Goal: Task Accomplishment & Management: Use online tool/utility

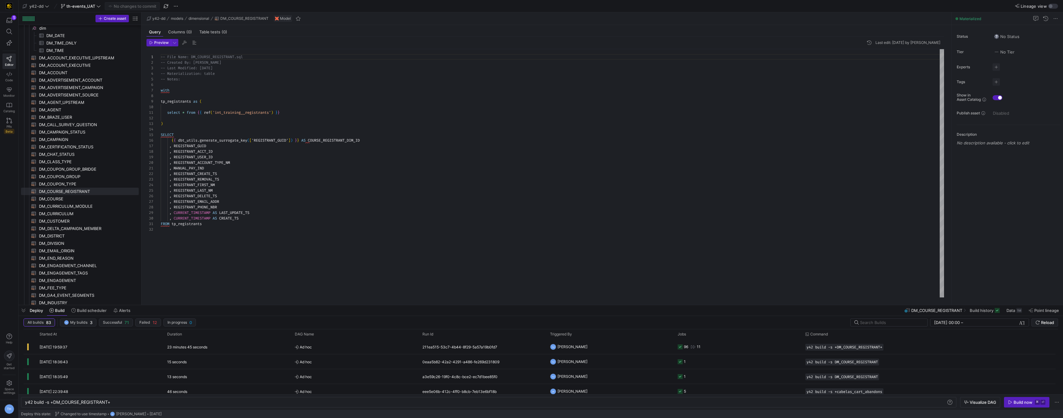
scroll to position [56, 0]
click at [379, 344] on span "Ad hoc" at bounding box center [355, 347] width 120 height 15
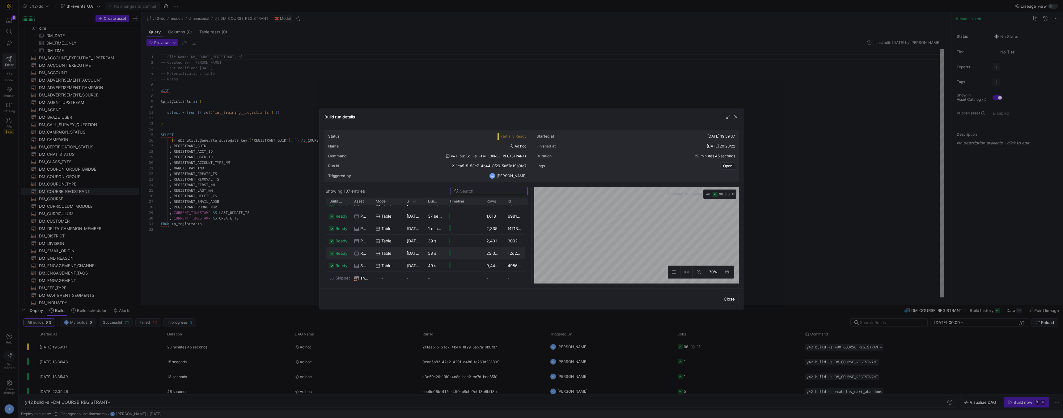
scroll to position [1122, 0]
click at [429, 73] on div at bounding box center [531, 209] width 1063 height 418
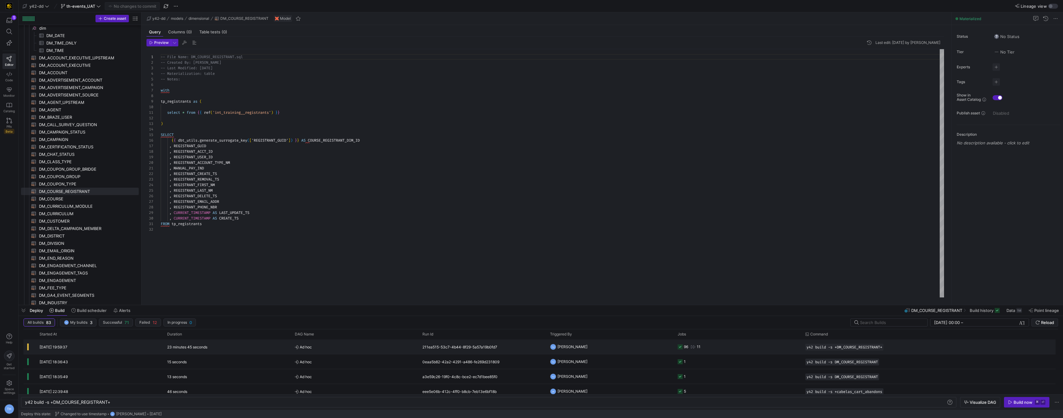
click at [385, 346] on span "Ad hoc" at bounding box center [355, 347] width 120 height 15
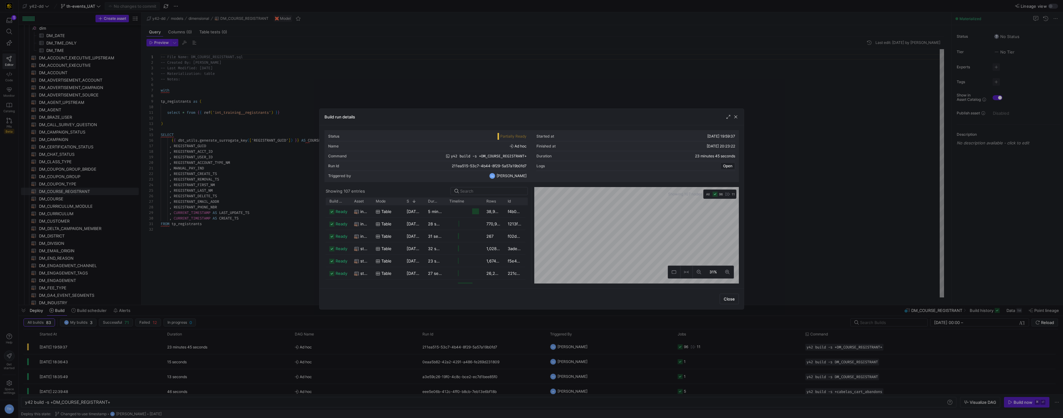
click at [528, 213] on as-split "Showing 107 entries Drag here to set row groups Drag here to set column labels …" at bounding box center [531, 235] width 414 height 96
click at [761, 264] on div "Build run details Status Partially Ready Started at 26/08/25, 19:59:37 Name Ad …" at bounding box center [531, 209] width 1063 height 418
click at [498, 102] on div at bounding box center [531, 209] width 1063 height 418
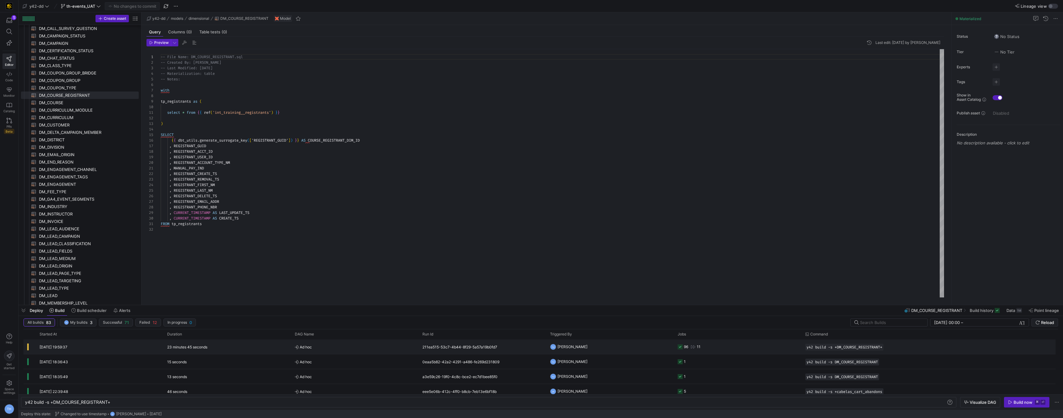
click at [634, 349] on y42-orchestration-triggered-by "TH Tommy Huelhorst" at bounding box center [610, 347] width 120 height 14
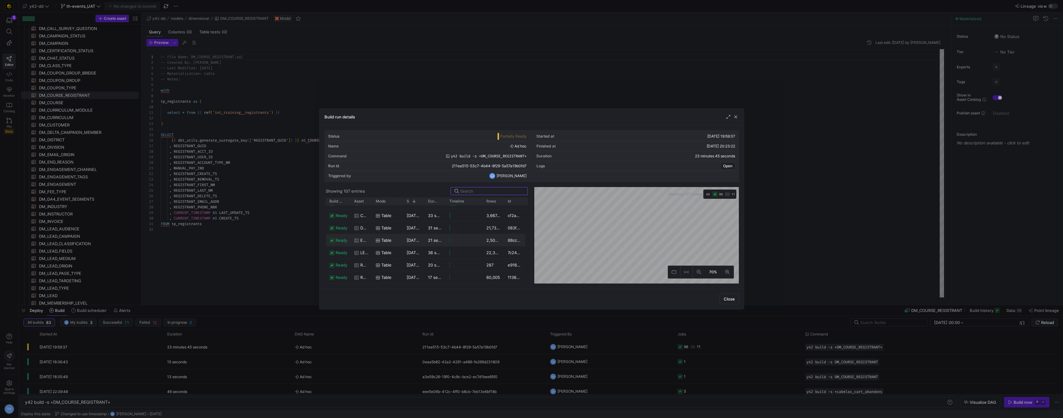
scroll to position [993, 0]
click at [401, 245] on div "Table" at bounding box center [387, 247] width 31 height 12
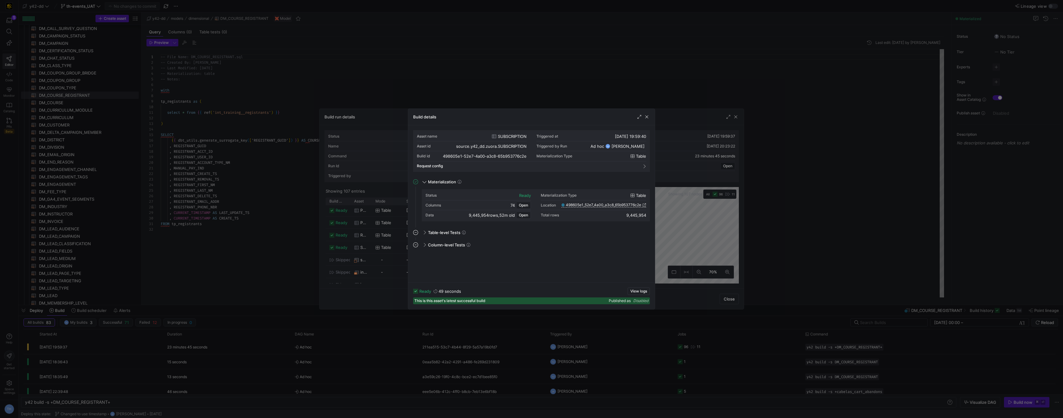
click at [412, 62] on div at bounding box center [531, 209] width 1063 height 418
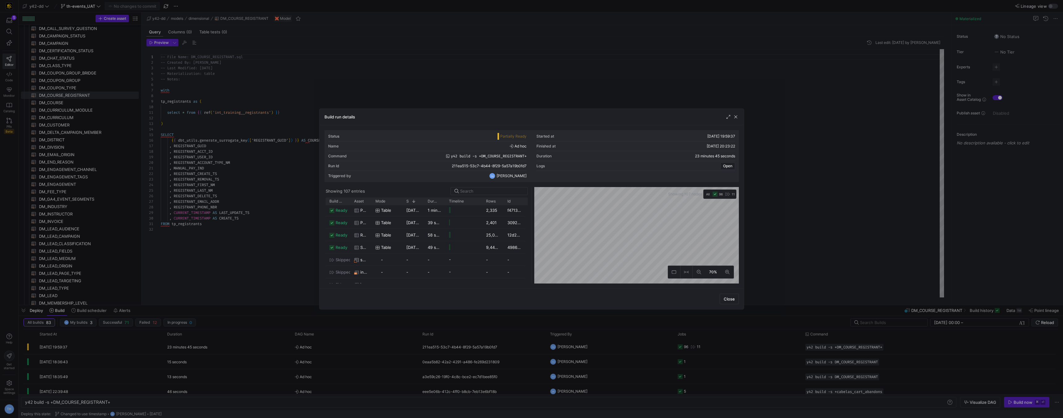
click at [412, 62] on div at bounding box center [531, 209] width 1063 height 418
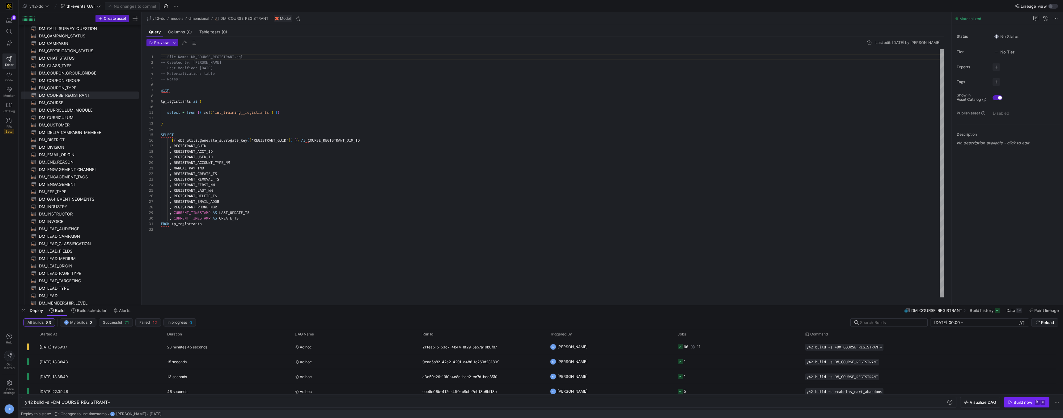
click at [1014, 403] on div "Build now" at bounding box center [1022, 401] width 19 height 5
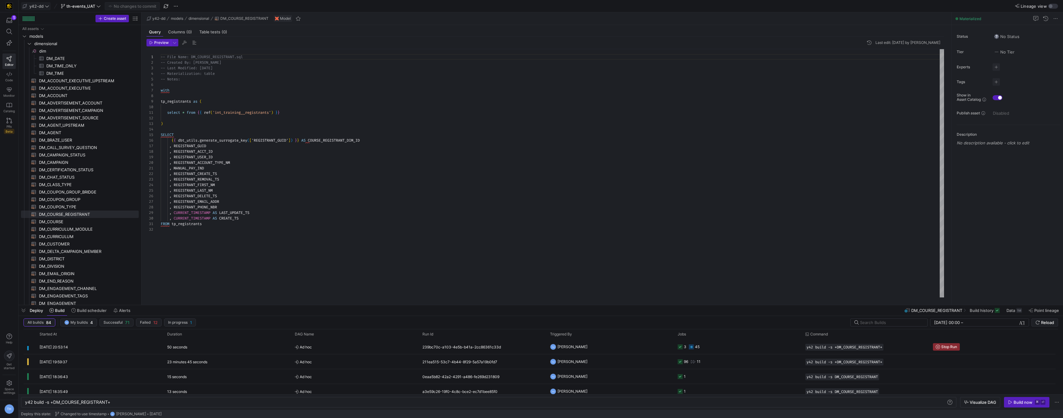
click at [47, 6] on icon at bounding box center [47, 6] width 4 height 4
click at [131, 161] on div at bounding box center [531, 209] width 1063 height 418
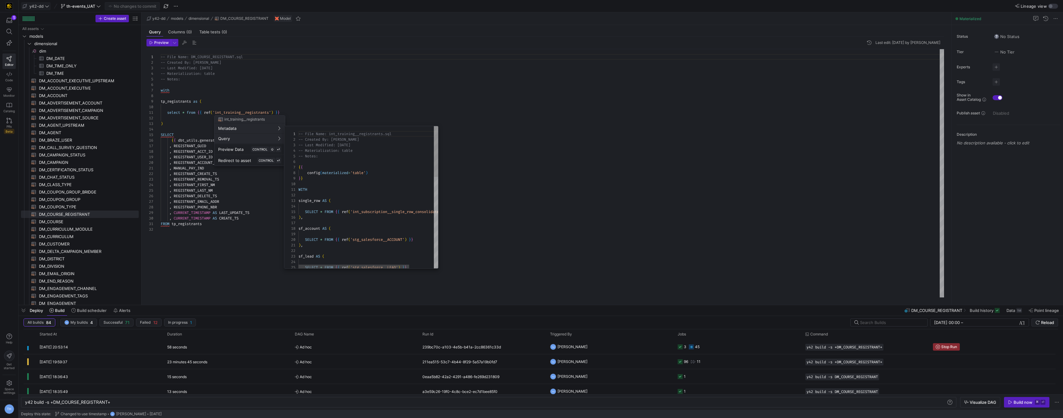
scroll to position [56, 0]
click at [378, 101] on div at bounding box center [531, 209] width 1063 height 418
type textarea "), sf_lead AS ( SELECT * FROM {{ ref('stg_salesforce__LEAD') }} ), tp_registran…"
drag, startPoint x: 355, startPoint y: 232, endPoint x: 421, endPoint y: 234, distance: 66.8
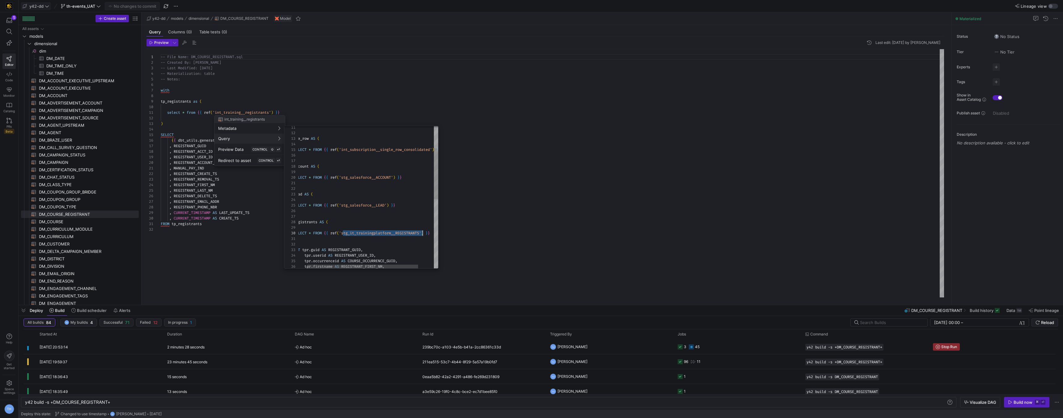
click at [421, 234] on div "WITH single_row AS ( SELECT * FROM { { ref ( 'int_subscription__single_row_cons…" at bounding box center [372, 263] width 171 height 398
click at [325, 348] on div at bounding box center [531, 209] width 1063 height 418
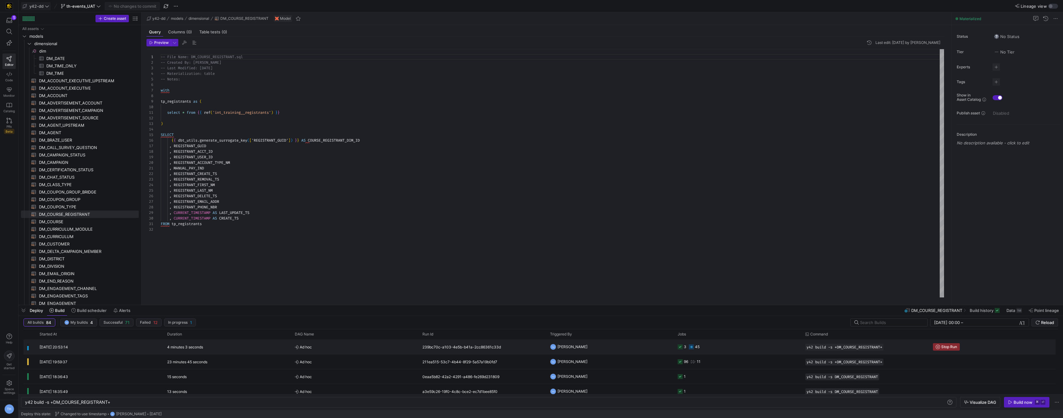
click at [325, 348] on span "Ad hoc" at bounding box center [355, 347] width 120 height 15
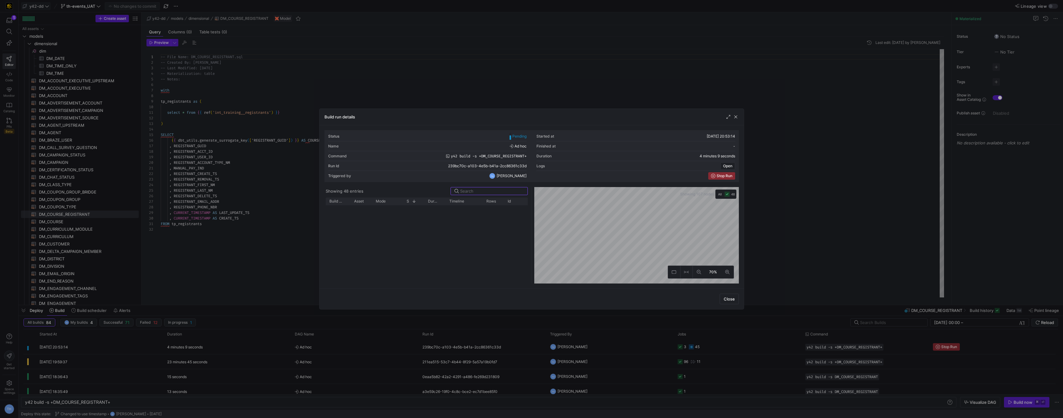
scroll to position [515, 0]
click at [483, 81] on div at bounding box center [531, 209] width 1063 height 418
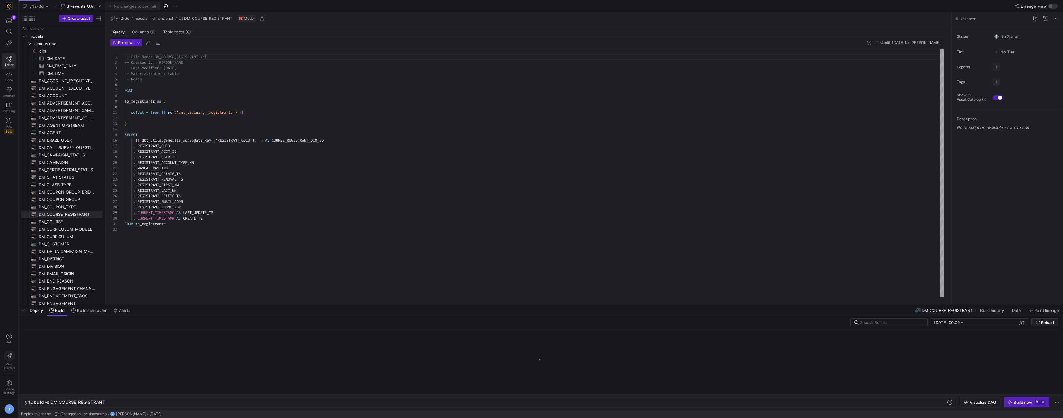
scroll to position [0, 81]
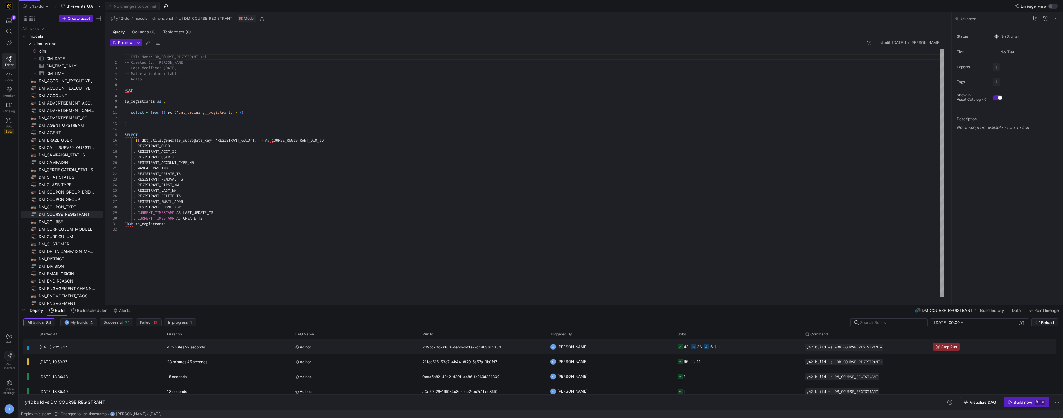
click at [533, 345] on div "239bc70c-a103-4e5b-b41a-2cc86361c33d" at bounding box center [483, 346] width 128 height 15
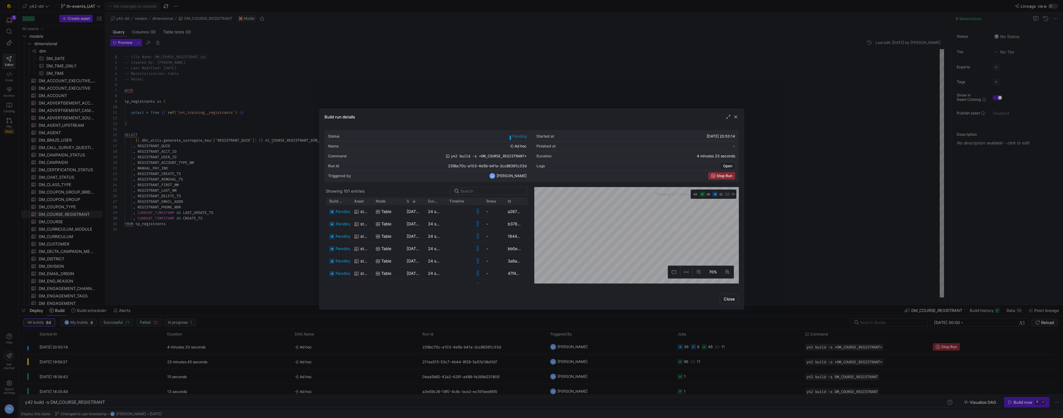
click at [522, 177] on div "Status Pending Started at 26/08/25, 20:53:14 Name Ad hoc Finished at - Command …" at bounding box center [531, 206] width 414 height 153
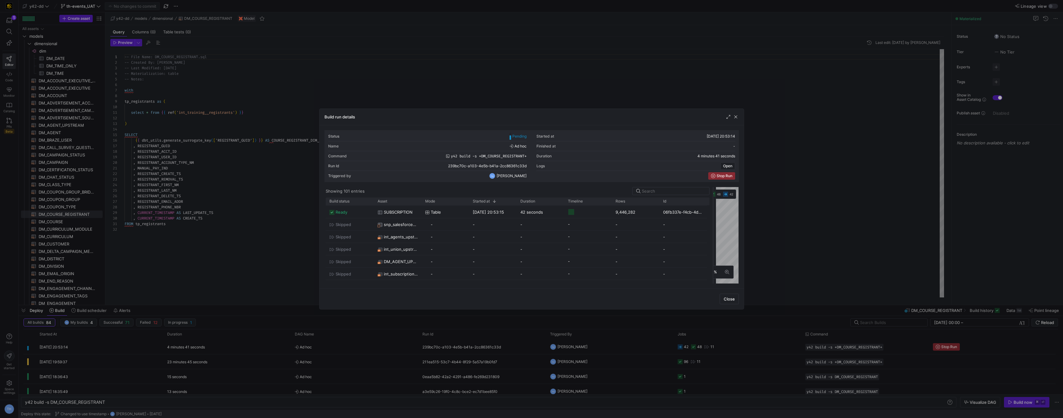
drag, startPoint x: 530, startPoint y: 218, endPoint x: 708, endPoint y: 208, distance: 178.2
click at [712, 207] on div at bounding box center [713, 235] width 2 height 96
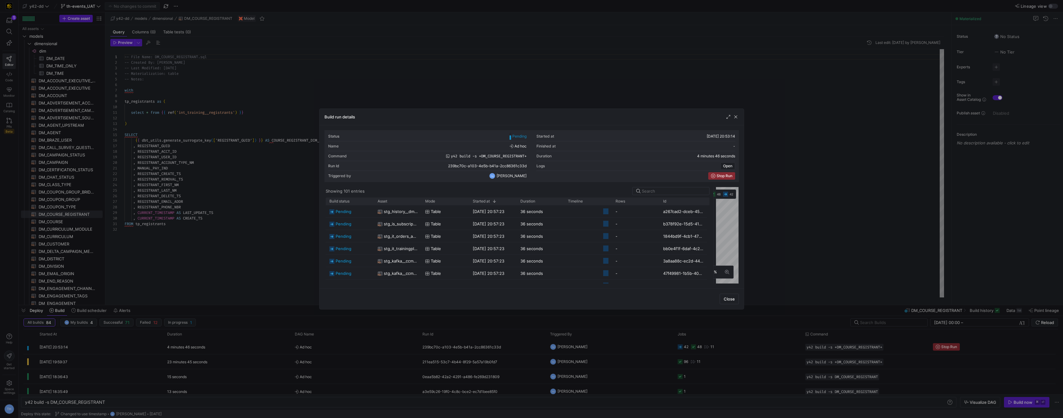
click at [805, 180] on div at bounding box center [531, 209] width 1063 height 418
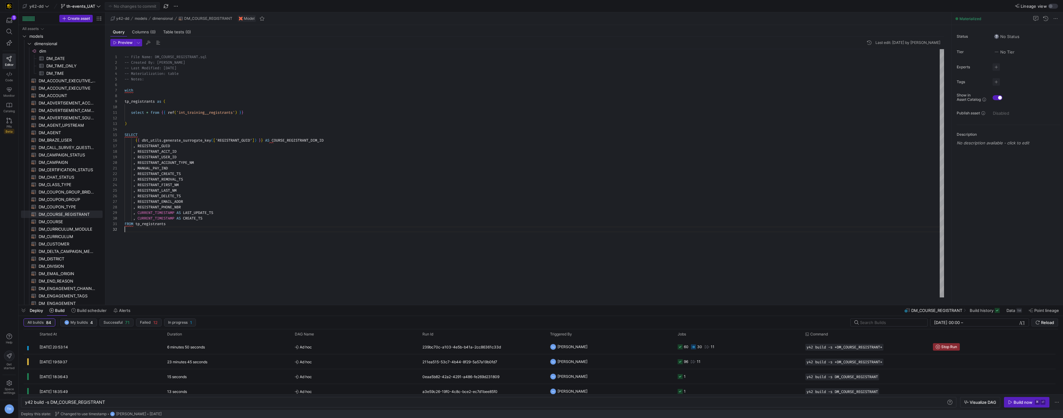
click at [241, 245] on div "-- File Name: DM_COURSE_REGISTRANT.sql -- Created By: Bret Harvestine -- Last M…" at bounding box center [534, 173] width 819 height 248
click at [235, 366] on div "23 minutes 45 seconds" at bounding box center [227, 361] width 128 height 15
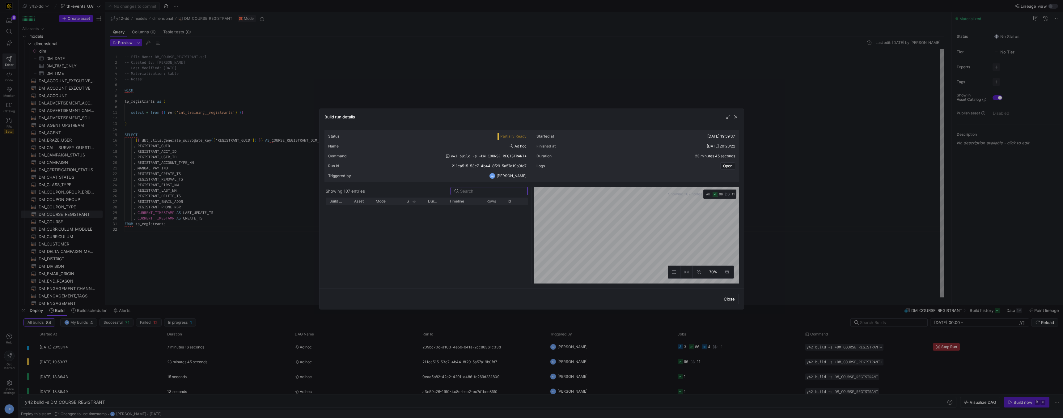
scroll to position [1244, 0]
click at [334, 217] on y42-job-status-with-label "skipped" at bounding box center [337, 215] width 17 height 12
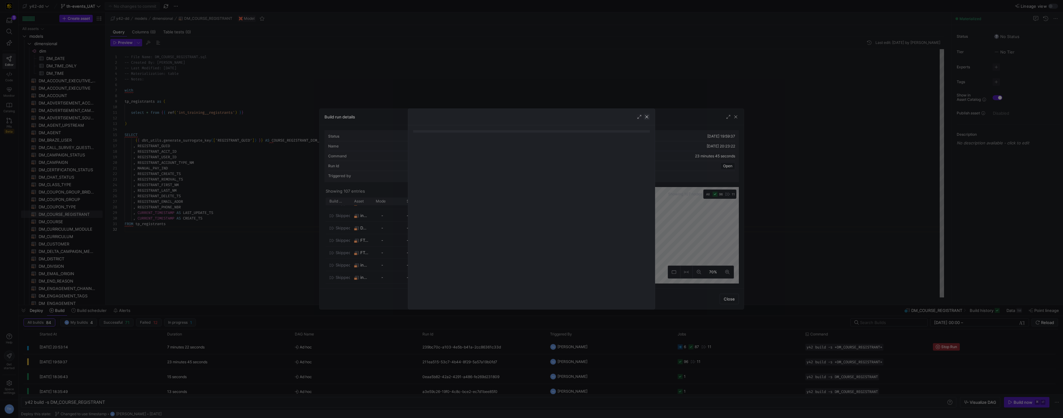
click at [646, 116] on span "button" at bounding box center [647, 117] width 6 height 6
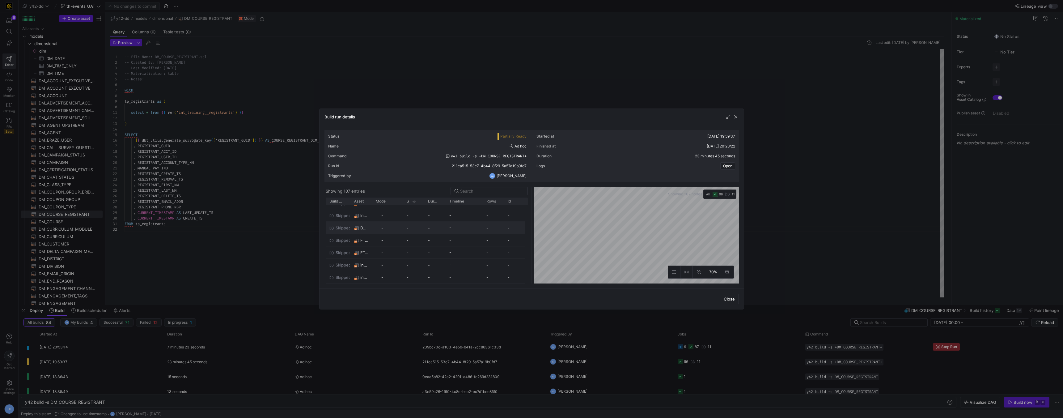
click at [425, 227] on div "-" at bounding box center [434, 228] width 21 height 12
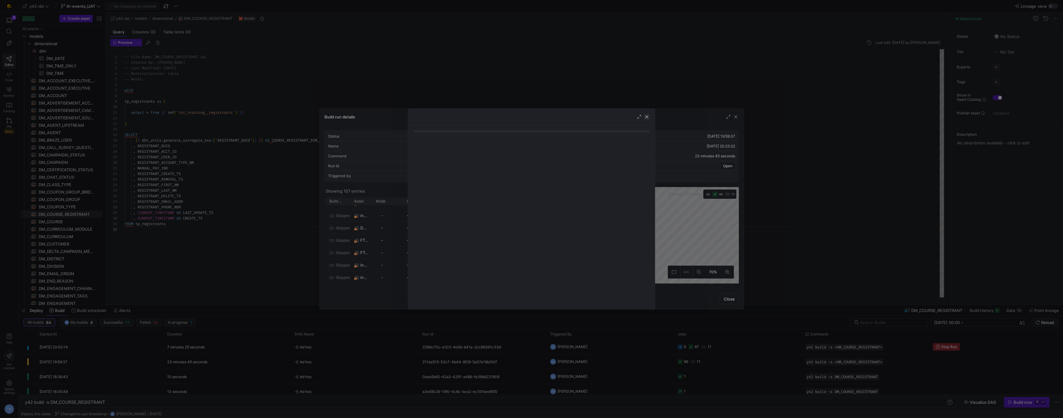
drag, startPoint x: 645, startPoint y: 117, endPoint x: 659, endPoint y: 111, distance: 14.7
click at [645, 117] on span "button" at bounding box center [647, 117] width 6 height 6
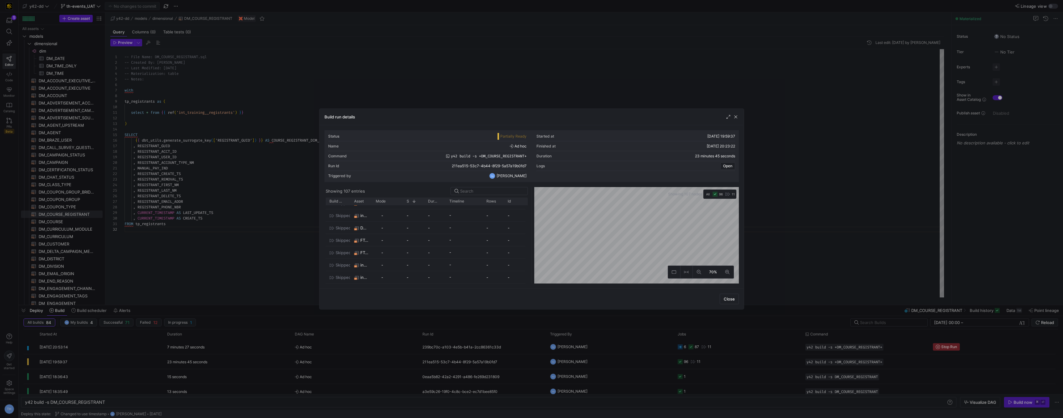
click at [739, 118] on div "Build run details" at bounding box center [531, 117] width 424 height 16
click at [738, 118] on span "button" at bounding box center [736, 117] width 6 height 6
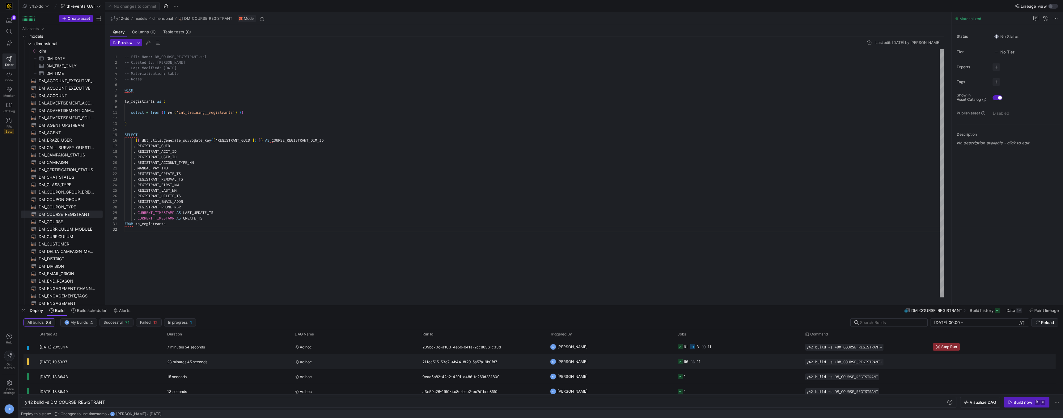
click at [721, 362] on y42-job-status-cell-renderer "96 11" at bounding box center [738, 361] width 120 height 14
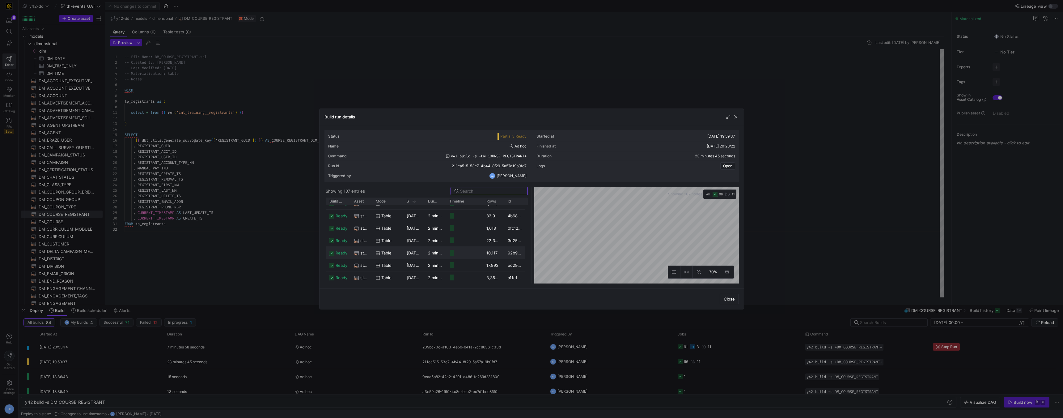
scroll to position [243, 0]
click at [386, 59] on div at bounding box center [531, 209] width 1063 height 418
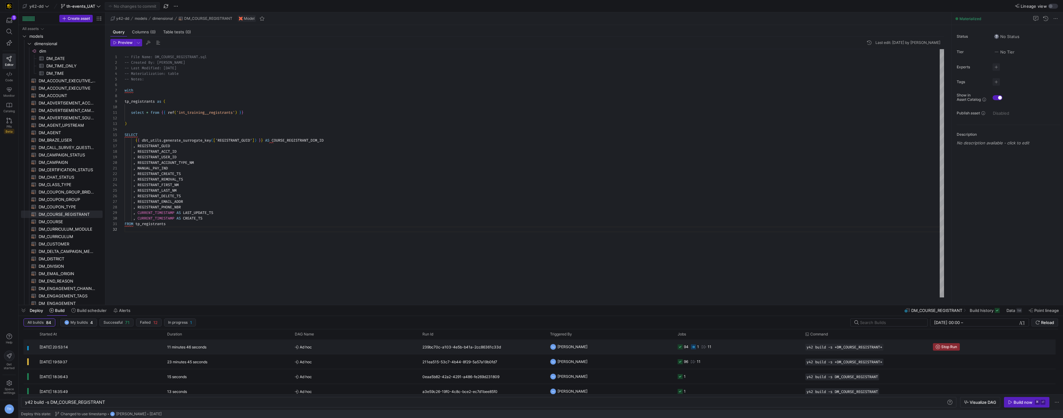
click at [740, 345] on y42-job-status-cell-renderer "94 1 11" at bounding box center [738, 347] width 120 height 14
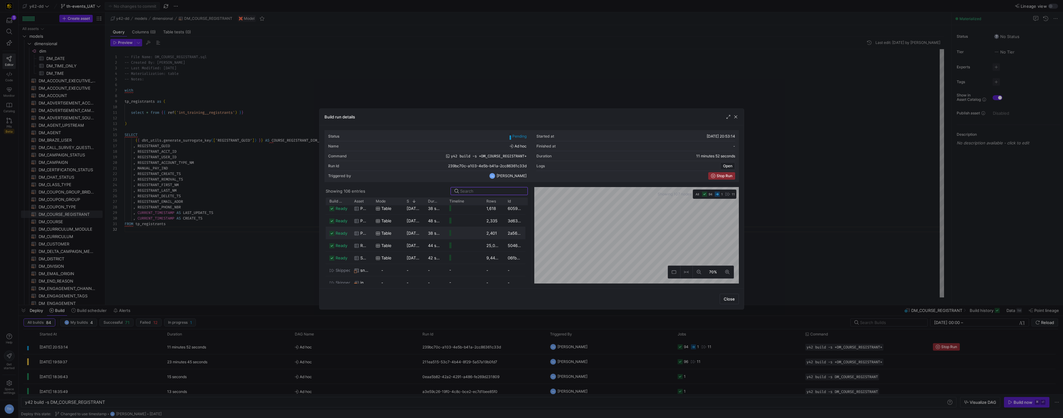
scroll to position [1114, 0]
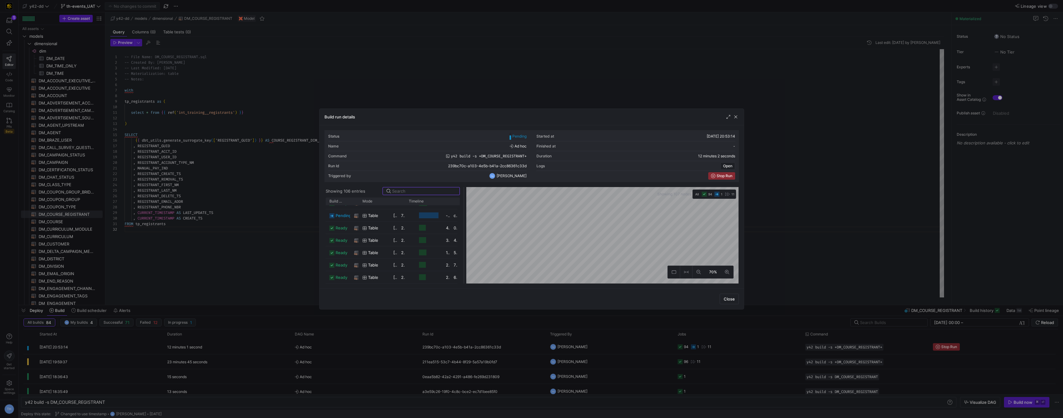
drag, startPoint x: 532, startPoint y: 210, endPoint x: 465, endPoint y: 225, distance: 69.3
click at [465, 225] on div at bounding box center [464, 235] width 2 height 96
click at [733, 117] on span "button" at bounding box center [736, 117] width 6 height 6
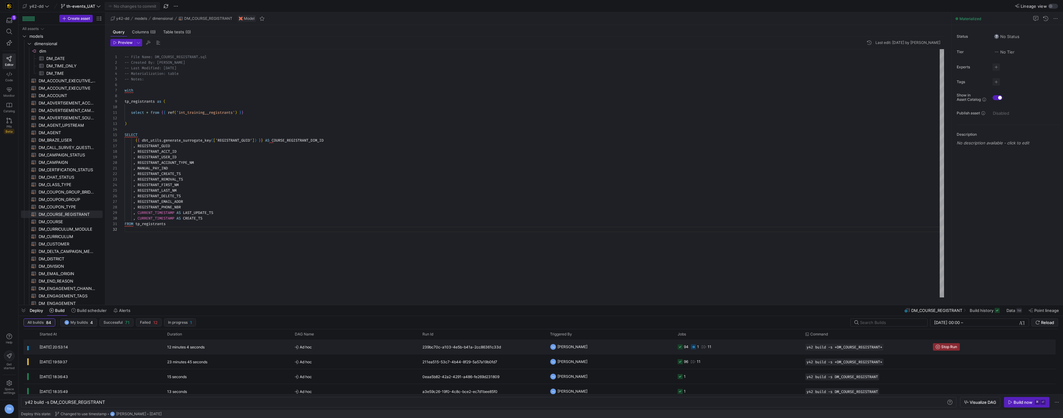
click at [655, 350] on y42-orchestration-triggered-by "TH Tommy Huelhorst" at bounding box center [610, 347] width 120 height 14
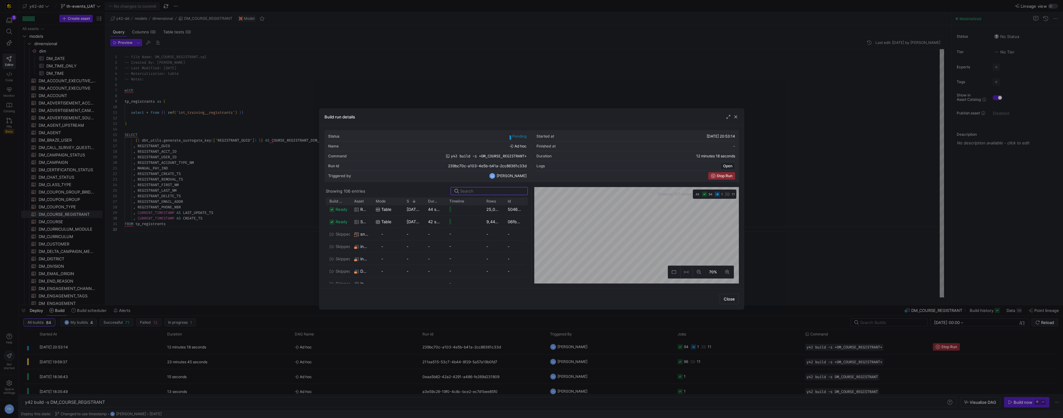
click at [582, 103] on div at bounding box center [531, 209] width 1063 height 418
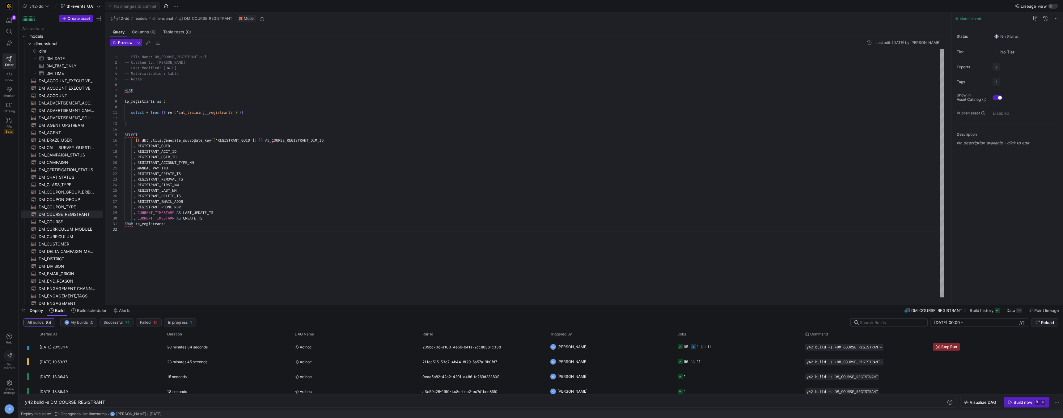
scroll to position [6, 0]
click at [225, 342] on div "20 minutes 50 seconds" at bounding box center [227, 346] width 128 height 15
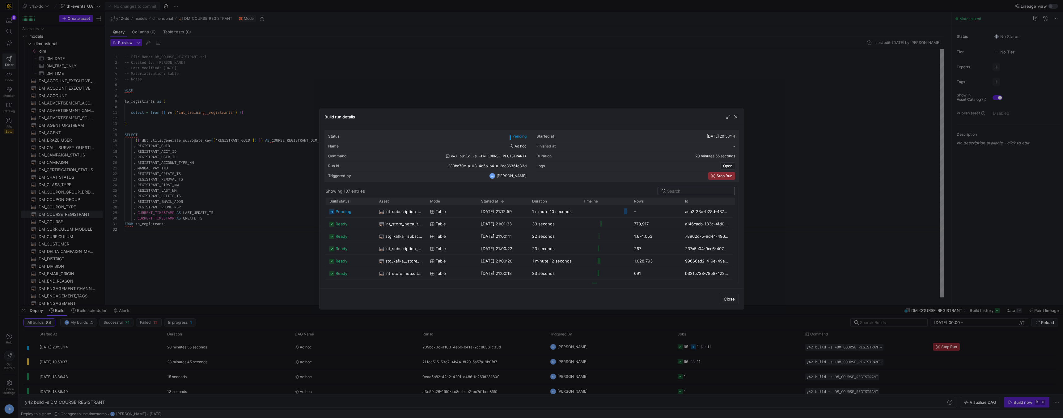
drag, startPoint x: 531, startPoint y: 211, endPoint x: 695, endPoint y: 193, distance: 165.3
click at [784, 184] on div "Build run details Status Pending Started at 26/08/25, 20:53:14 Name Ad hoc Fini…" at bounding box center [531, 209] width 1063 height 418
click at [394, 213] on span "int_subscription__zuora_core_consolidated" at bounding box center [403, 211] width 37 height 12
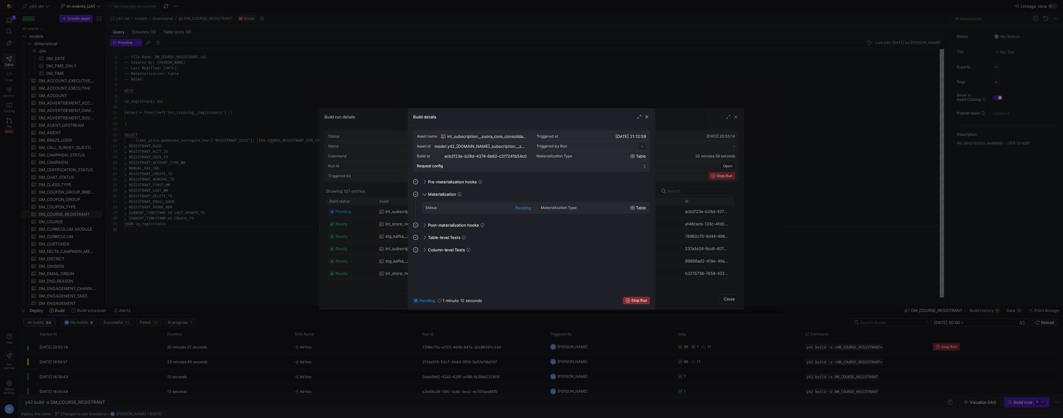
scroll to position [56, 0]
drag, startPoint x: 425, startPoint y: 78, endPoint x: 436, endPoint y: 136, distance: 59.5
click at [425, 78] on div at bounding box center [531, 209] width 1063 height 418
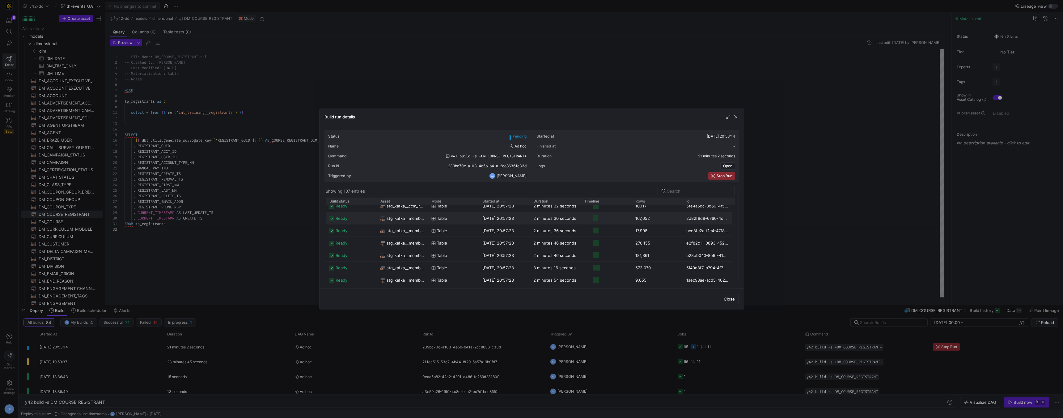
scroll to position [200, 0]
click at [625, 100] on div at bounding box center [531, 209] width 1063 height 418
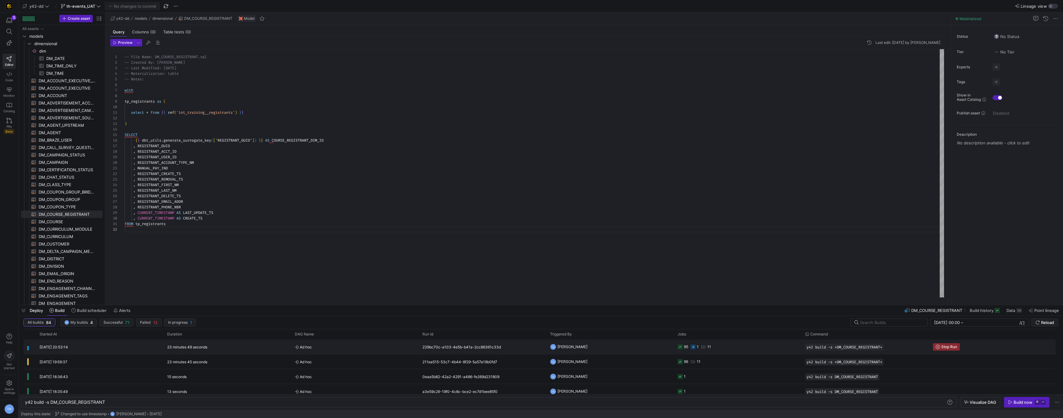
click at [395, 343] on span "Ad hoc" at bounding box center [355, 347] width 120 height 15
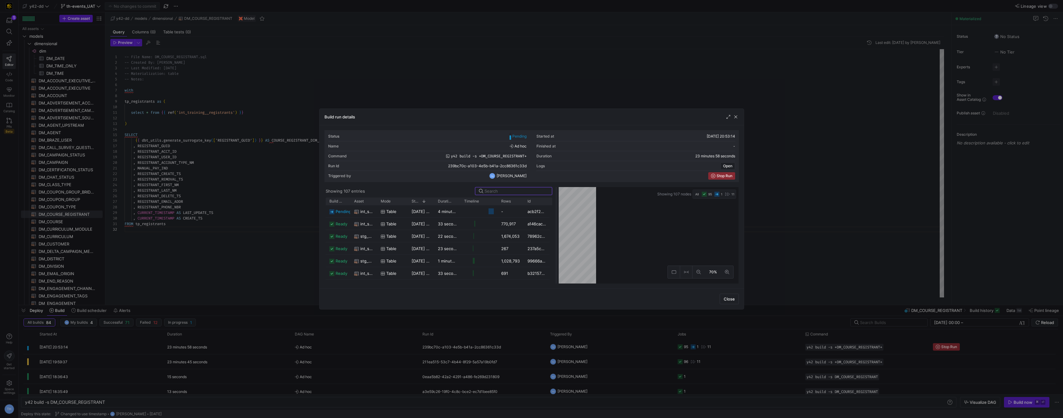
drag, startPoint x: 531, startPoint y: 226, endPoint x: 556, endPoint y: 274, distance: 54.2
click at [556, 274] on div at bounding box center [556, 235] width 2 height 96
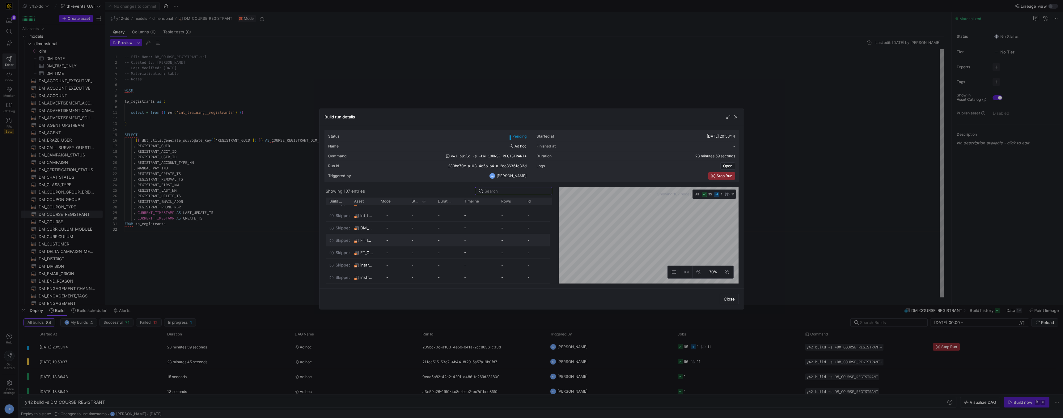
scroll to position [927, 0]
click at [841, 237] on div at bounding box center [531, 209] width 1063 height 418
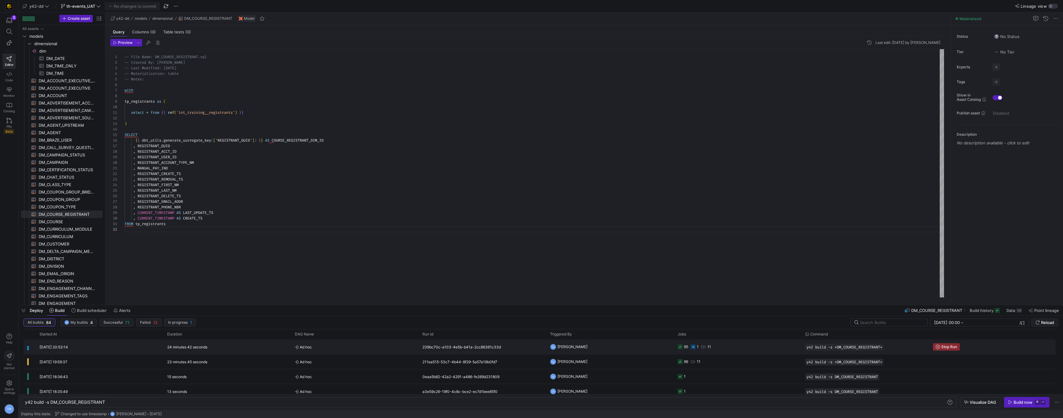
click at [352, 349] on span "Ad hoc" at bounding box center [355, 347] width 120 height 15
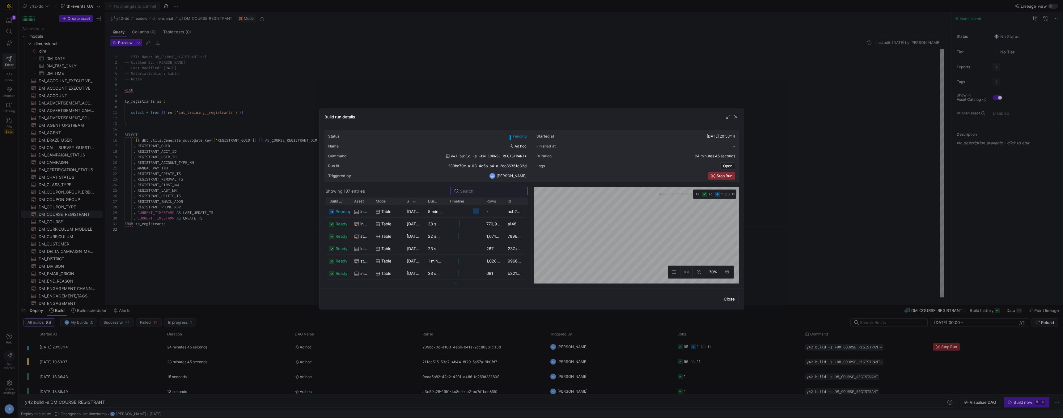
click at [329, 72] on div at bounding box center [531, 209] width 1063 height 418
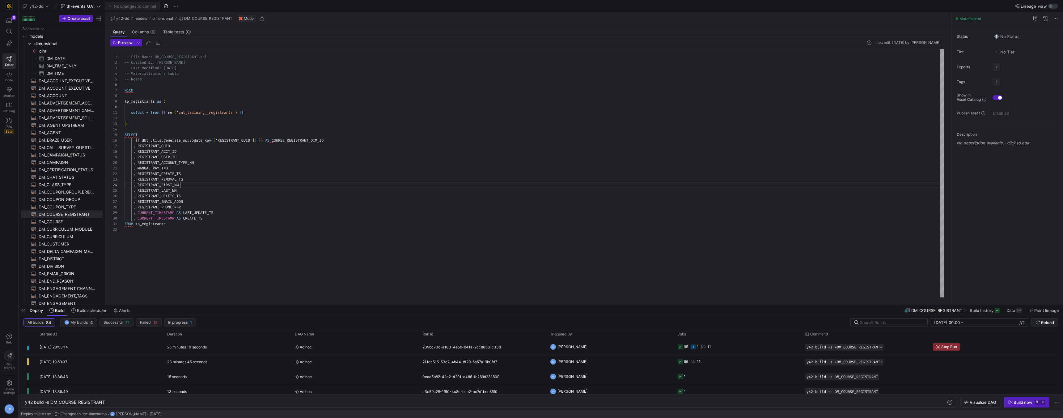
click at [209, 184] on div "-- File Name: DM_COURSE_REGISTRANT.sql -- Created By: Bret Harvestine -- Last M…" at bounding box center [534, 173] width 819 height 248
type textarea "FROM tp_registrants"
click at [199, 223] on div "-- File Name: DM_COURSE_REGISTRANT.sql -- Created By: Bret Harvestine -- Last M…" at bounding box center [534, 173] width 819 height 248
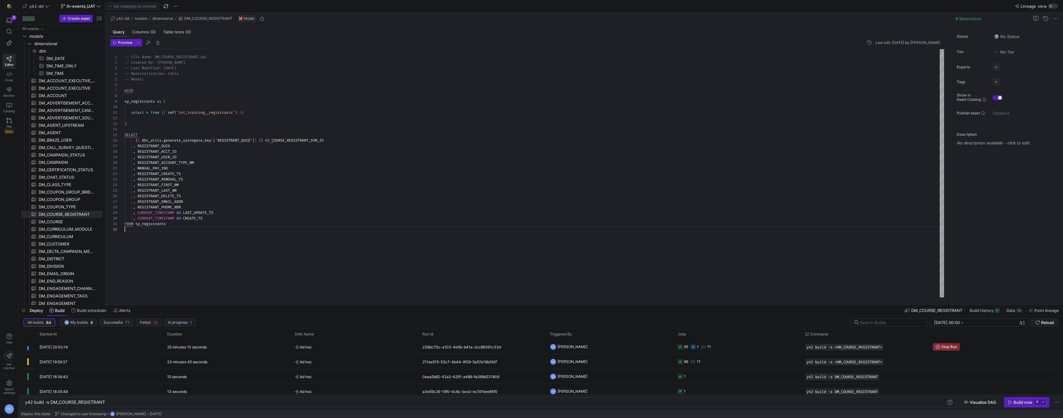
click at [194, 251] on div "-- File Name: DM_COURSE_REGISTRANT.sql -- Created By: Bret Harvestine -- Last M…" at bounding box center [534, 173] width 819 height 248
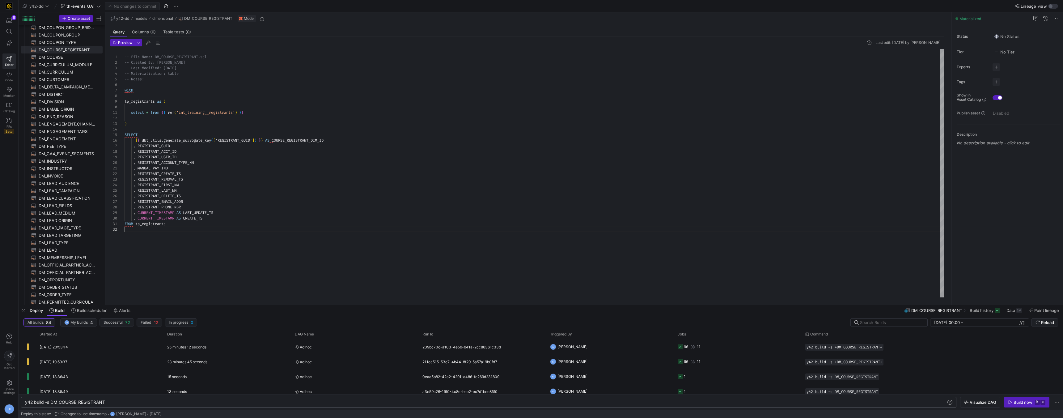
click at [120, 402] on div "y42 build -s DM_COURSE_REGISTRANT" at bounding box center [485, 401] width 921 height 5
type textarea "y42 build -s DM_COURSE_REGISTRANT+"
click at [970, 403] on span "Visualize DAG" at bounding box center [983, 401] width 27 height 5
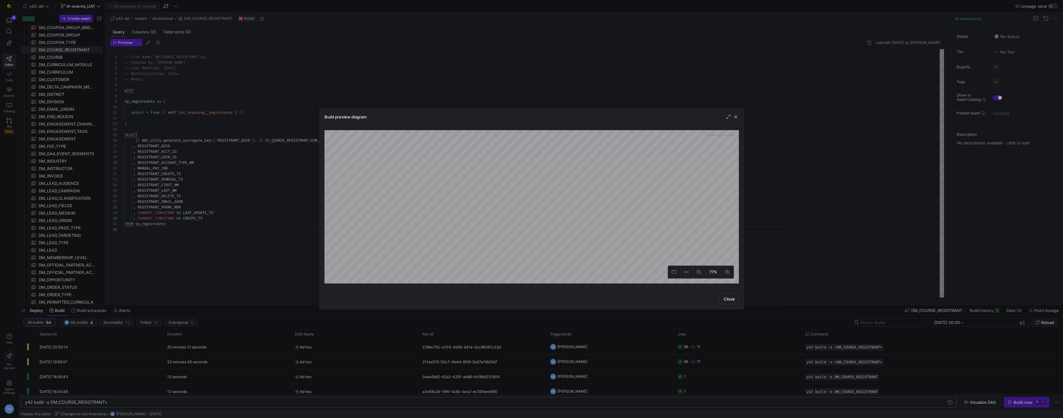
click at [600, 61] on div at bounding box center [531, 209] width 1063 height 418
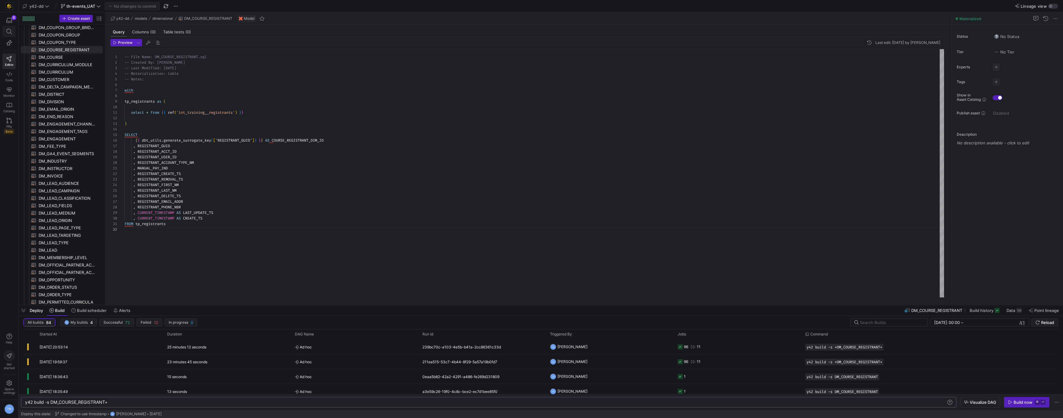
click at [11, 29] on icon at bounding box center [9, 32] width 6 height 6
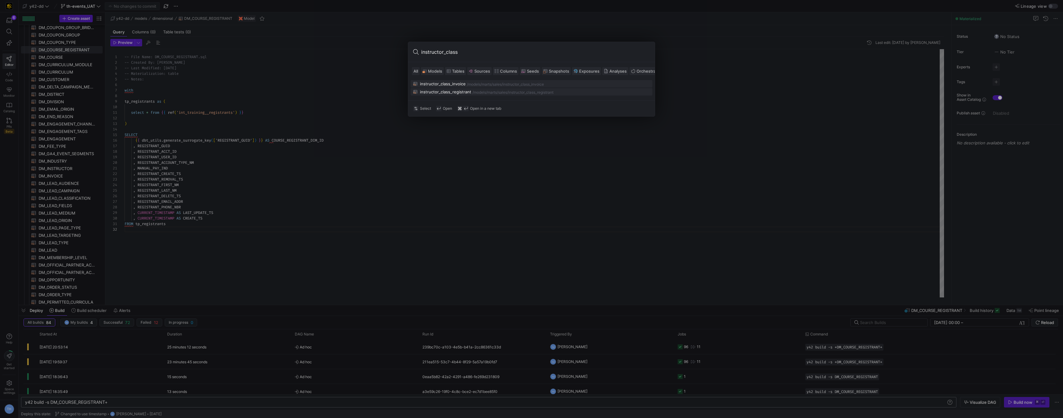
type input "instructor_class"
click at [425, 91] on div "instructor_class_registrant" at bounding box center [445, 91] width 51 height 5
type textarea "-- File Name: instructor_class_registrant.sql -- Created By: [PERSON_NAME] -- L…"
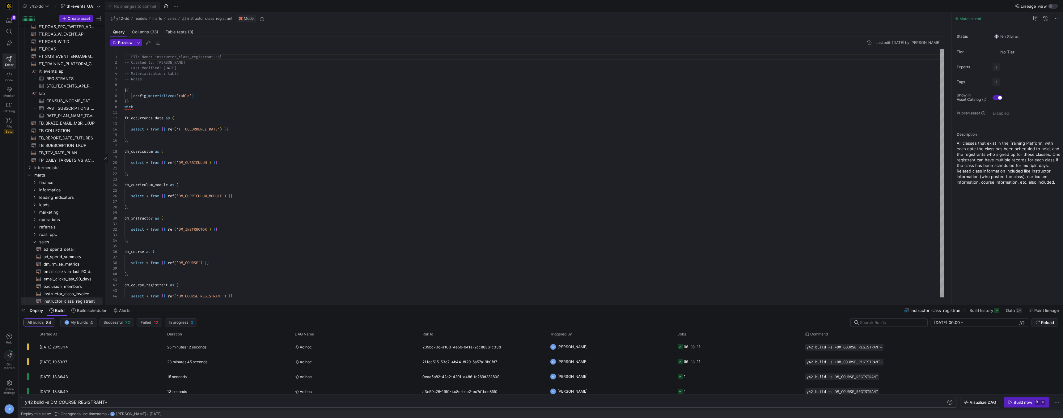
scroll to position [56, 0]
click at [135, 404] on div "y42 build -s DM_COURSE_REGISTRANT+" at bounding box center [485, 401] width 921 height 5
type textarea "y42 build -s DM_COURSE_REGISTRANT"
click at [1025, 401] on div "Build now" at bounding box center [1022, 401] width 19 height 5
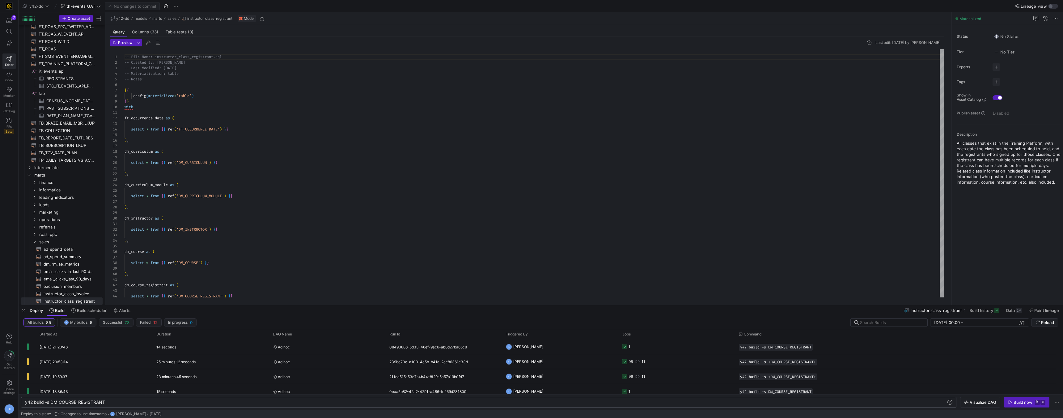
scroll to position [56, 0]
click at [477, 350] on div "08493886-5d33-46ef-9ac6-ab8d27ba65c8" at bounding box center [444, 346] width 116 height 15
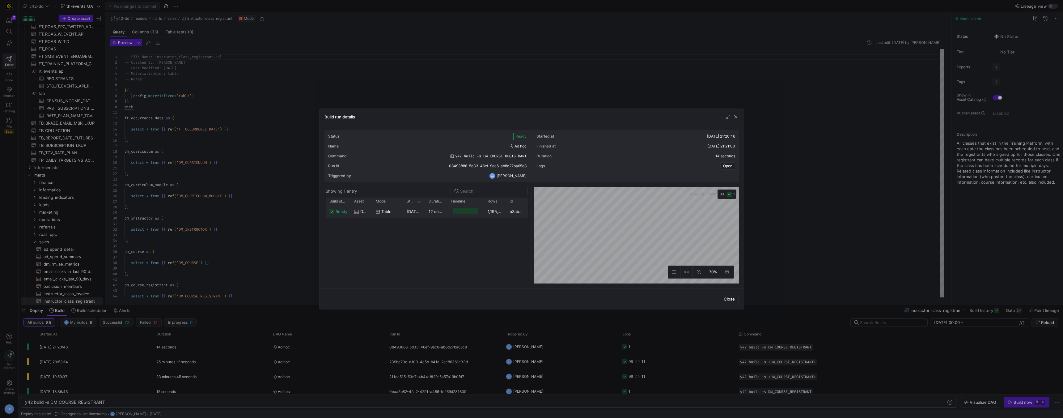
click at [488, 213] on div "1,195,150" at bounding box center [495, 211] width 22 height 12
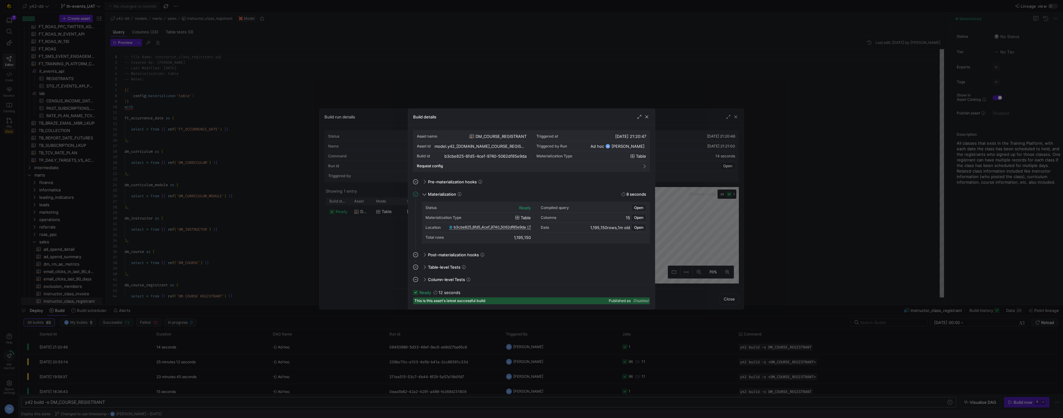
click at [508, 225] on span "b3cbe825_6fd5_4cef_9740_5062df85e9da" at bounding box center [490, 227] width 72 height 4
click at [204, 165] on div at bounding box center [531, 209] width 1063 height 418
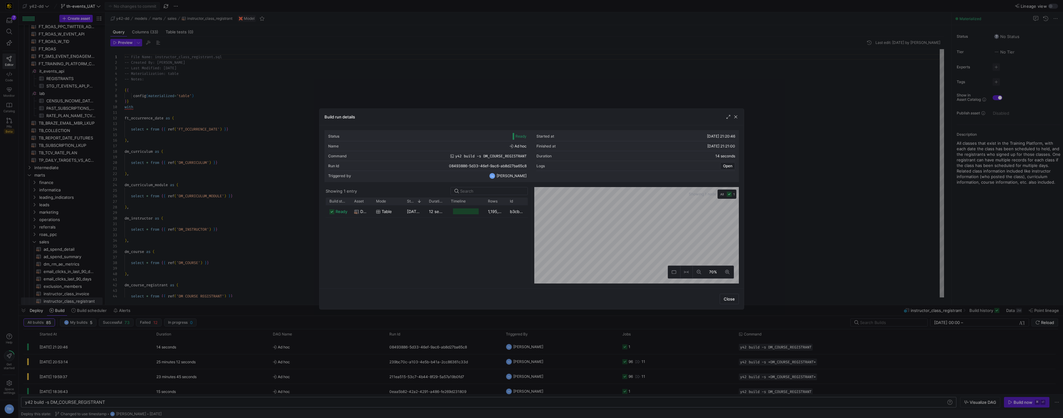
click at [204, 165] on div at bounding box center [531, 209] width 1063 height 418
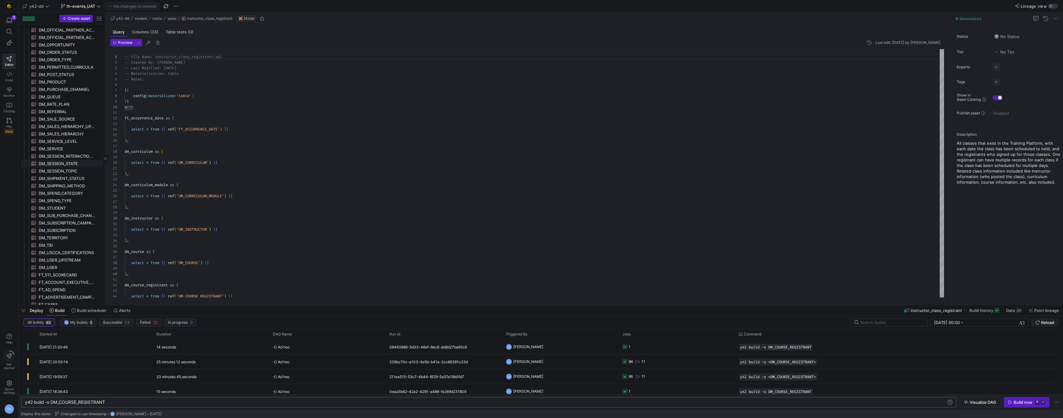
scroll to position [0, 0]
click at [72, 106] on span "DM_INSTRUCTOR​​​​​​​​​​" at bounding box center [67, 107] width 57 height 7
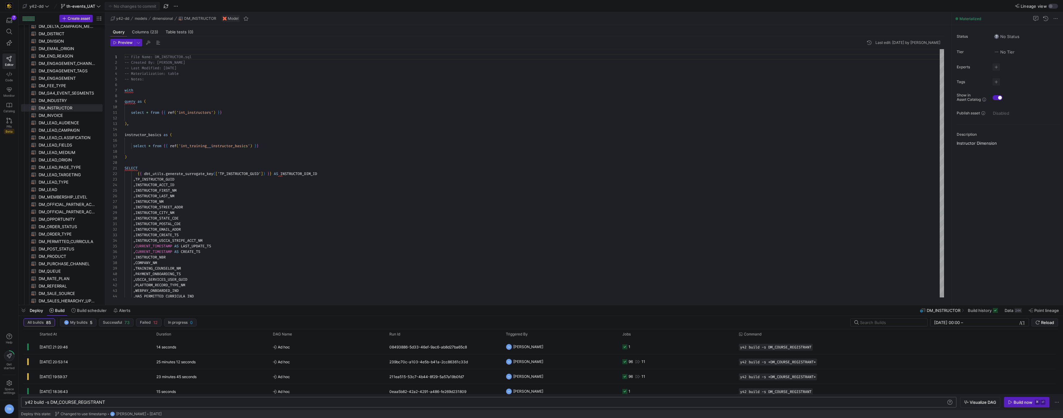
click at [126, 400] on div "y42 build -s DM_COURSE_REGISTRANT" at bounding box center [485, 401] width 921 height 5
click at [73, 107] on span "DM_INSTRUCTOR​​​​​​​​​​" at bounding box center [67, 107] width 57 height 7
click at [73, 115] on span "DM_INVOICE​​​​​​​​​​" at bounding box center [67, 115] width 57 height 7
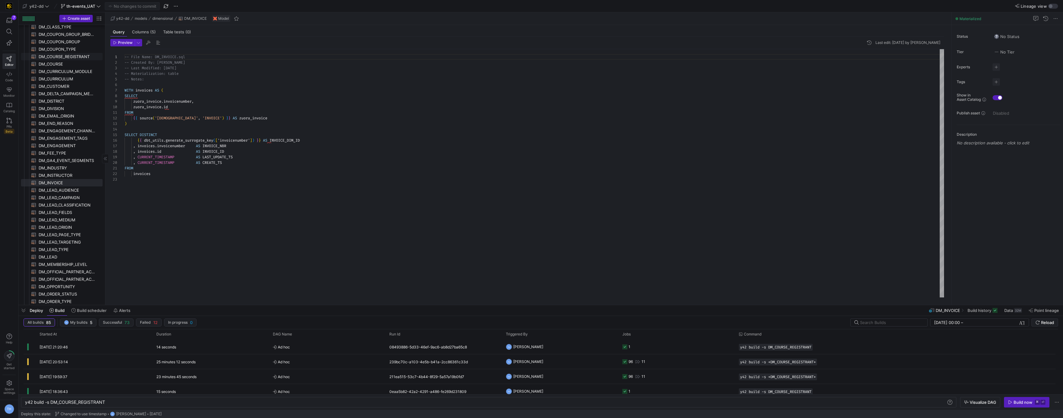
click at [80, 56] on span "DM_COURSE_REGISTRANT​​​​​​​​​​" at bounding box center [67, 56] width 57 height 7
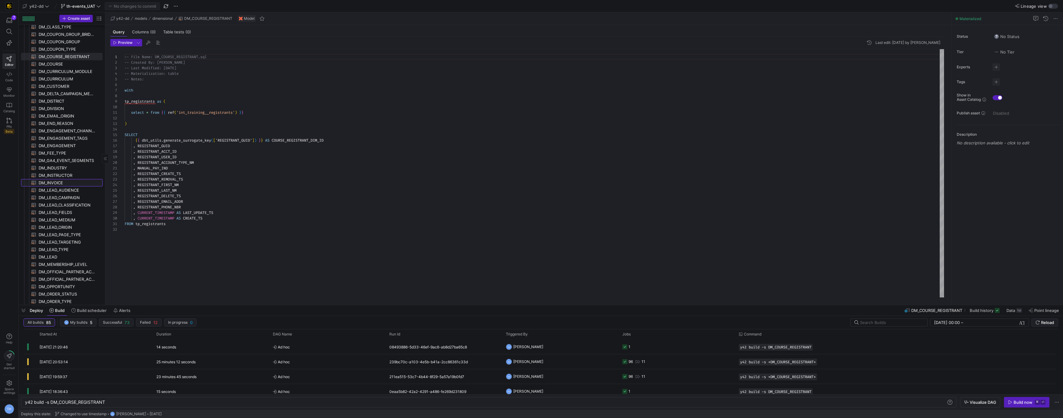
click at [61, 182] on span "DM_INVOICE​​​​​​​​​​" at bounding box center [67, 182] width 57 height 7
type textarea "-- File Name: DM_INVOICE.sql -- Created By: [PERSON_NAME] -- Last Modified: [DA…"
type textarea "y42 build -s DM_INVOICE"
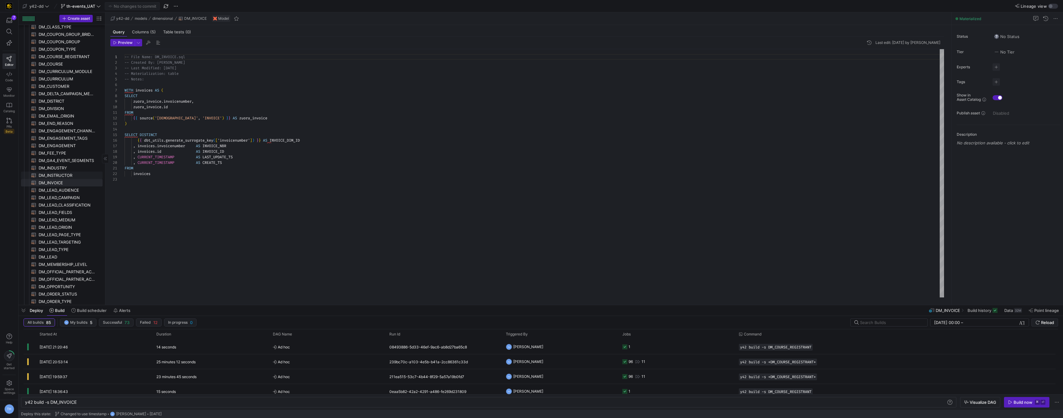
click at [66, 175] on span "DM_INSTRUCTOR​​​​​​​​​​" at bounding box center [67, 175] width 57 height 7
type textarea "-- File Name: DM_INSTRUCTOR.sql -- Created By: [PERSON_NAME] -- Last Modified: …"
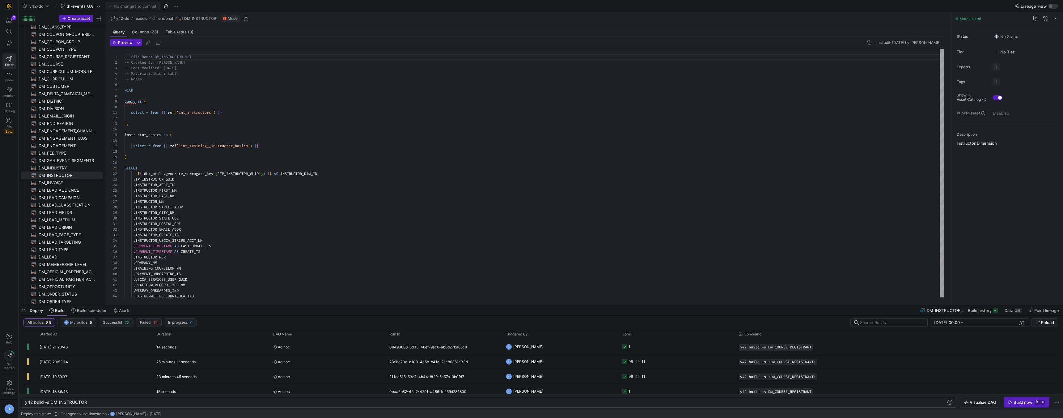
click at [96, 403] on div "y42 build -s DM_INSTRUCTOR" at bounding box center [485, 401] width 921 height 5
type textarea "y42 build -s DM_INSTRUCTOR+"
click at [982, 403] on span "Visualize DAG" at bounding box center [983, 401] width 27 height 5
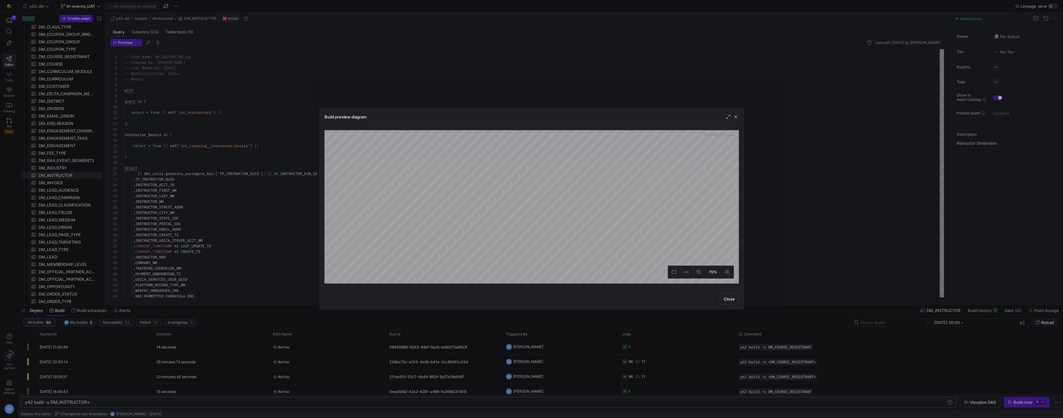
click at [248, 84] on div at bounding box center [531, 209] width 1063 height 418
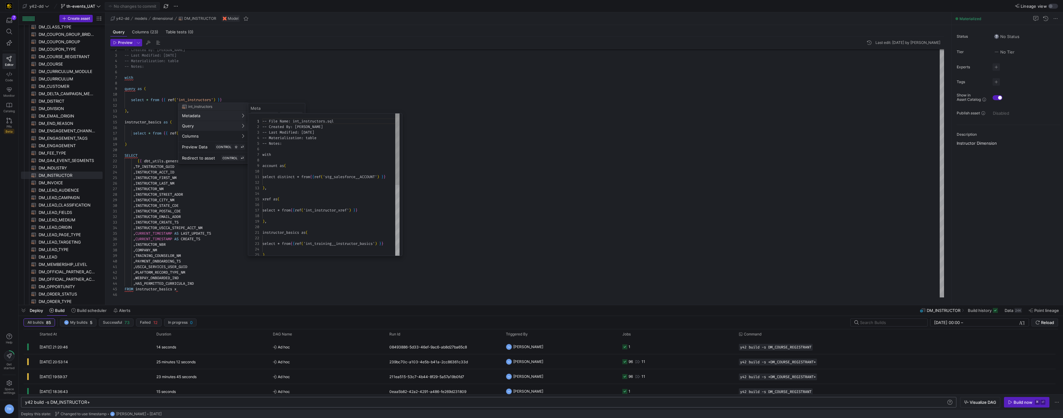
scroll to position [56, 0]
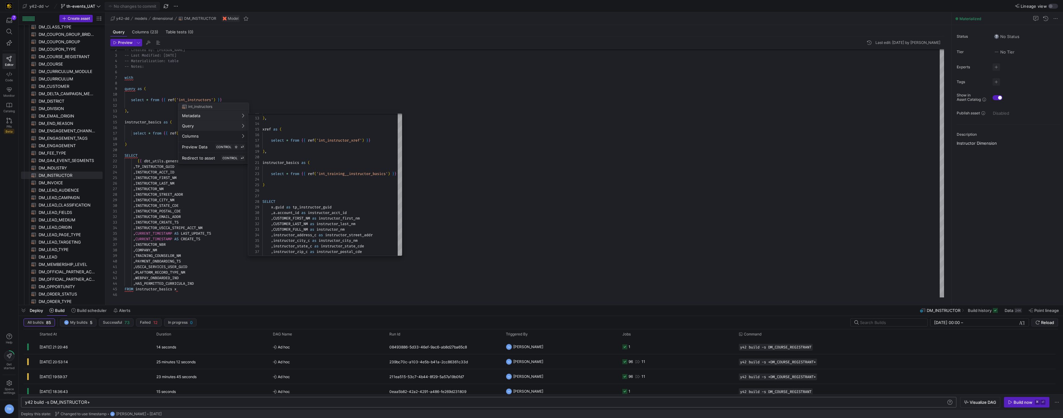
click at [309, 78] on div at bounding box center [531, 209] width 1063 height 418
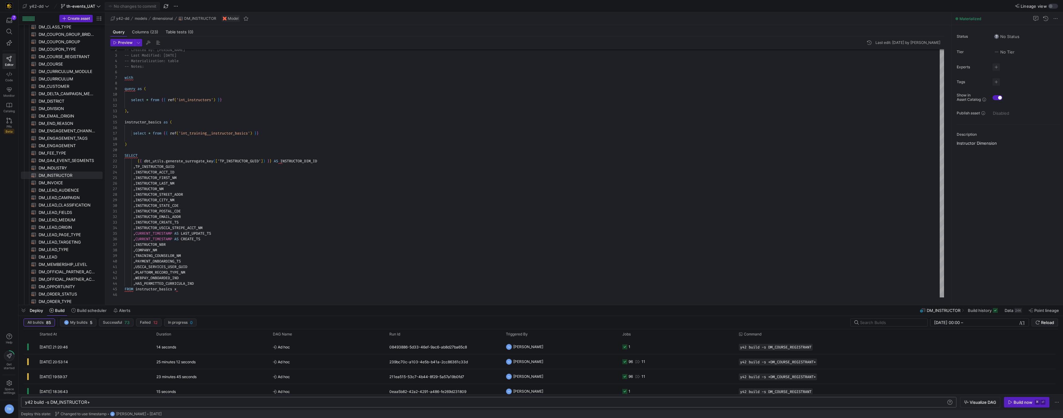
scroll to position [0, 0]
click at [10, 34] on span at bounding box center [9, 31] width 13 height 11
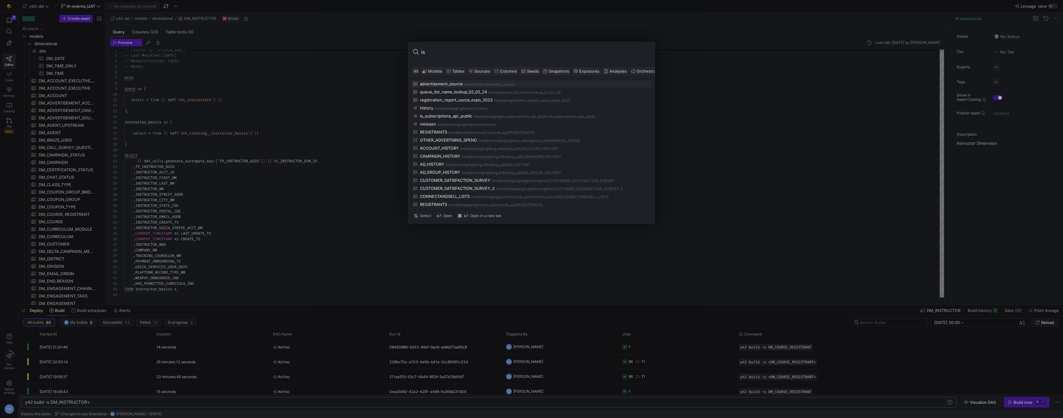
type input "i"
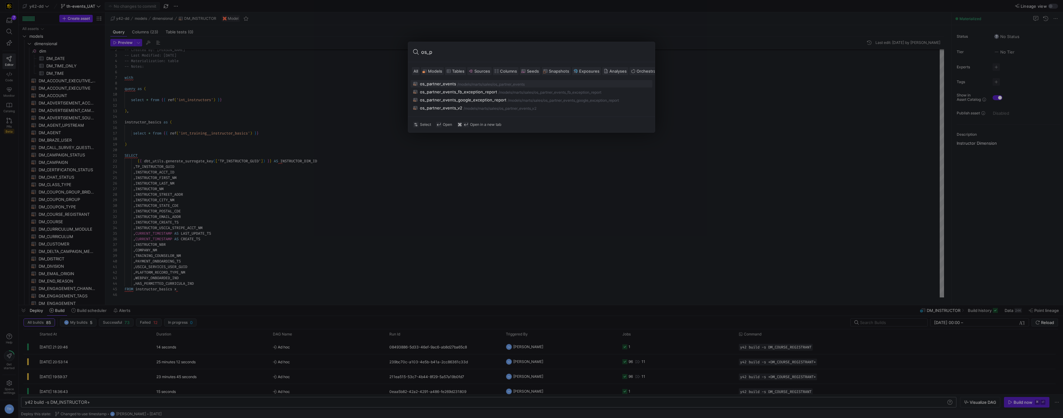
type input "os_p"
click at [427, 83] on div "os_partner_events" at bounding box center [438, 83] width 36 height 5
type textarea "-- File Name: os_partner_events.sql -- Created By: [PERSON_NAME] -- Last Modifi…"
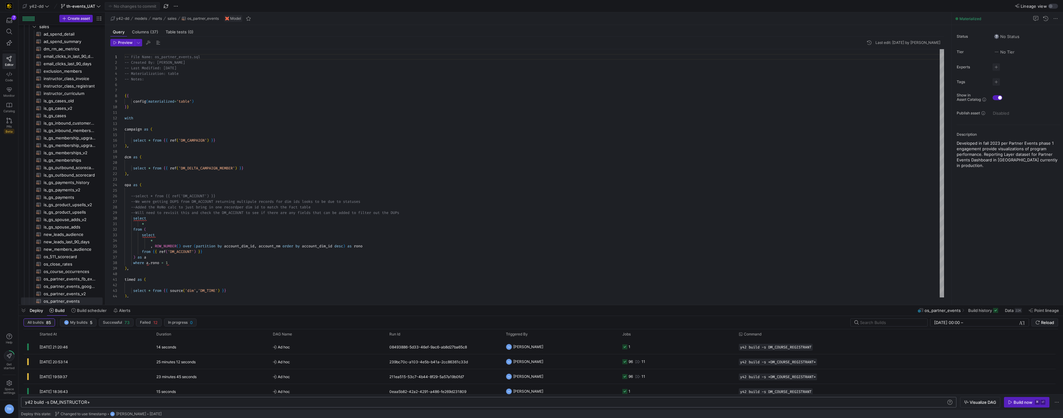
scroll to position [56, 0]
